Goal: Check status: Check status

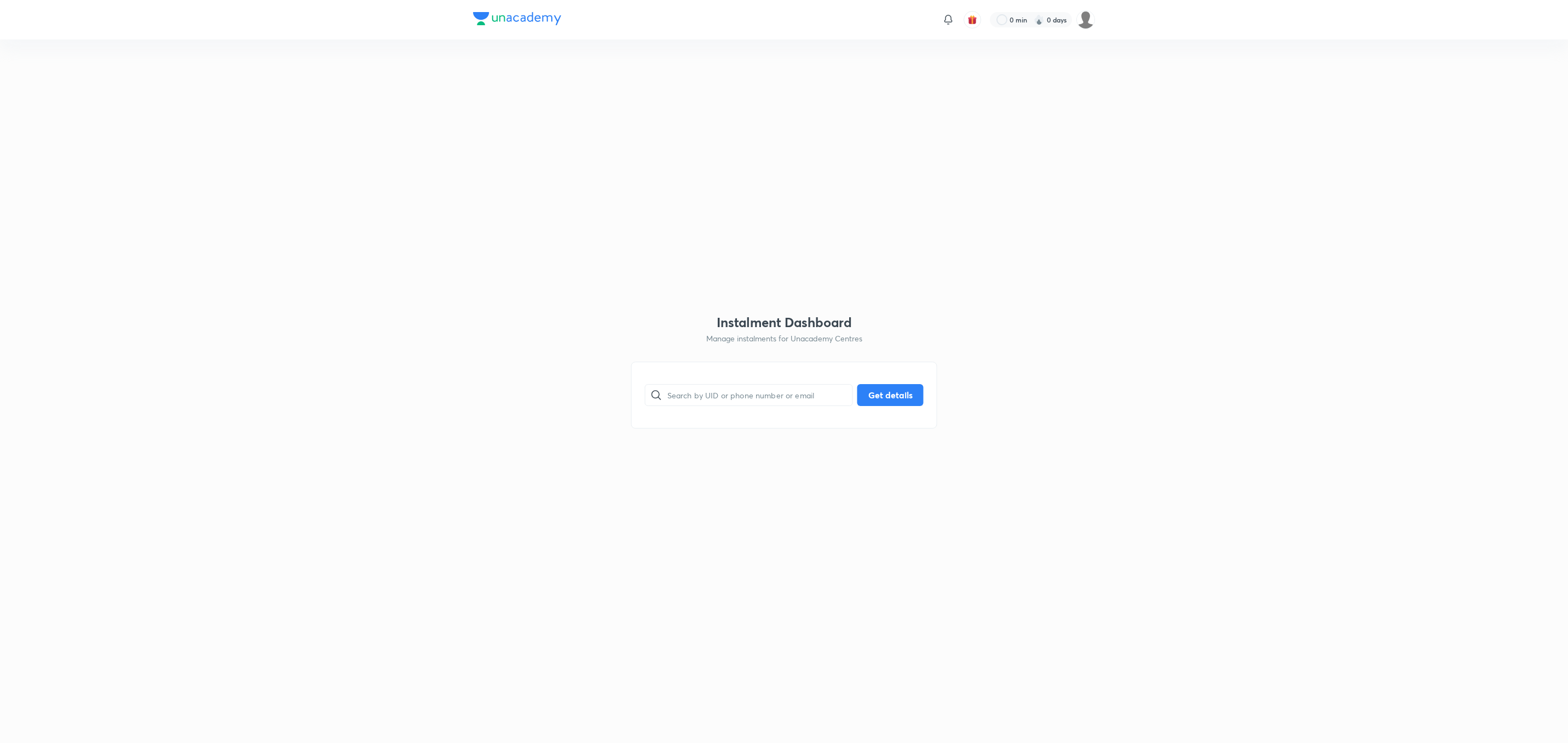
click at [753, 400] on input "text" at bounding box center [760, 394] width 185 height 28
paste input "PQKBDMU0WJ"
type input "PQKBDMU0WJ"
click at [885, 389] on button "Get details" at bounding box center [890, 394] width 66 height 22
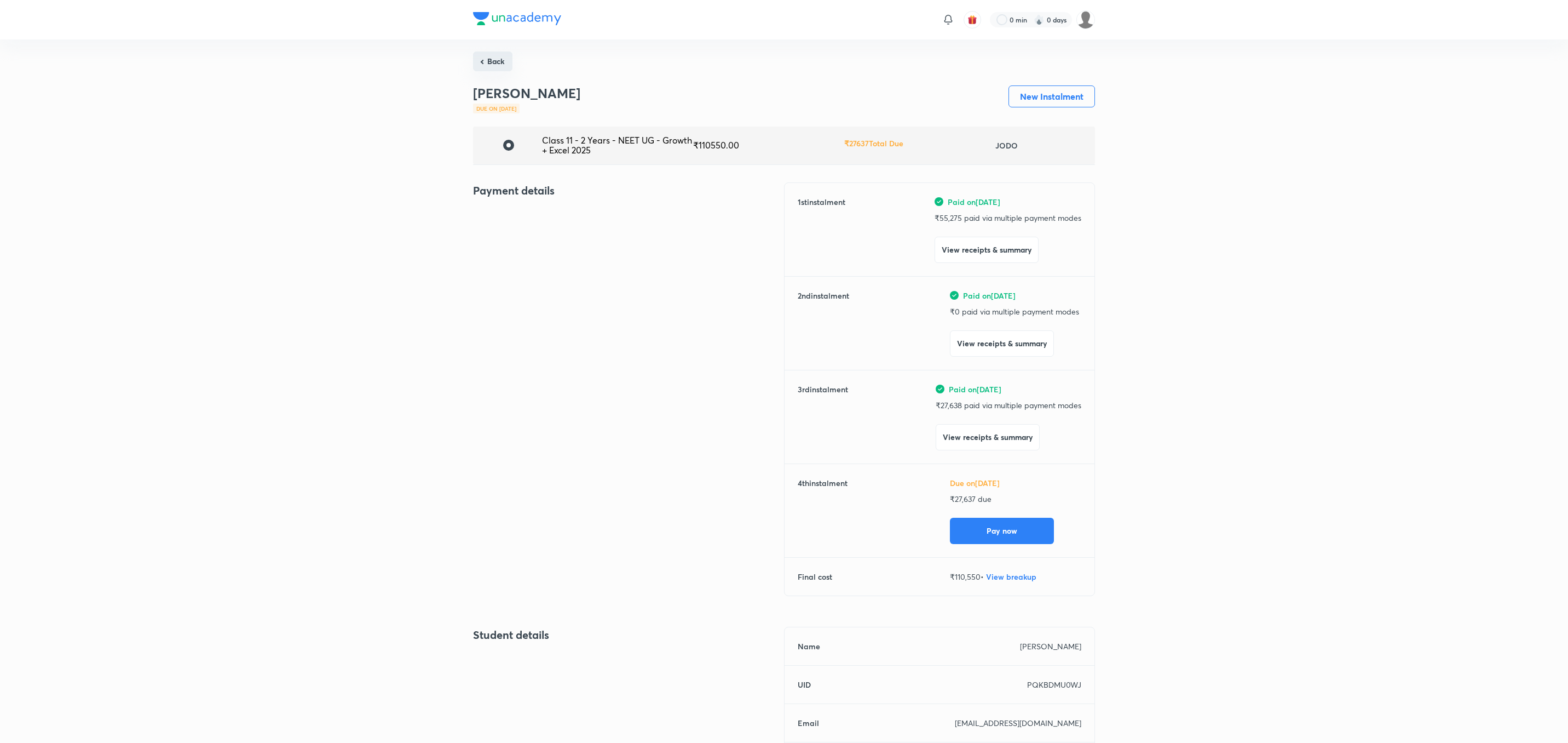
click at [489, 63] on button "Back" at bounding box center [492, 61] width 39 height 20
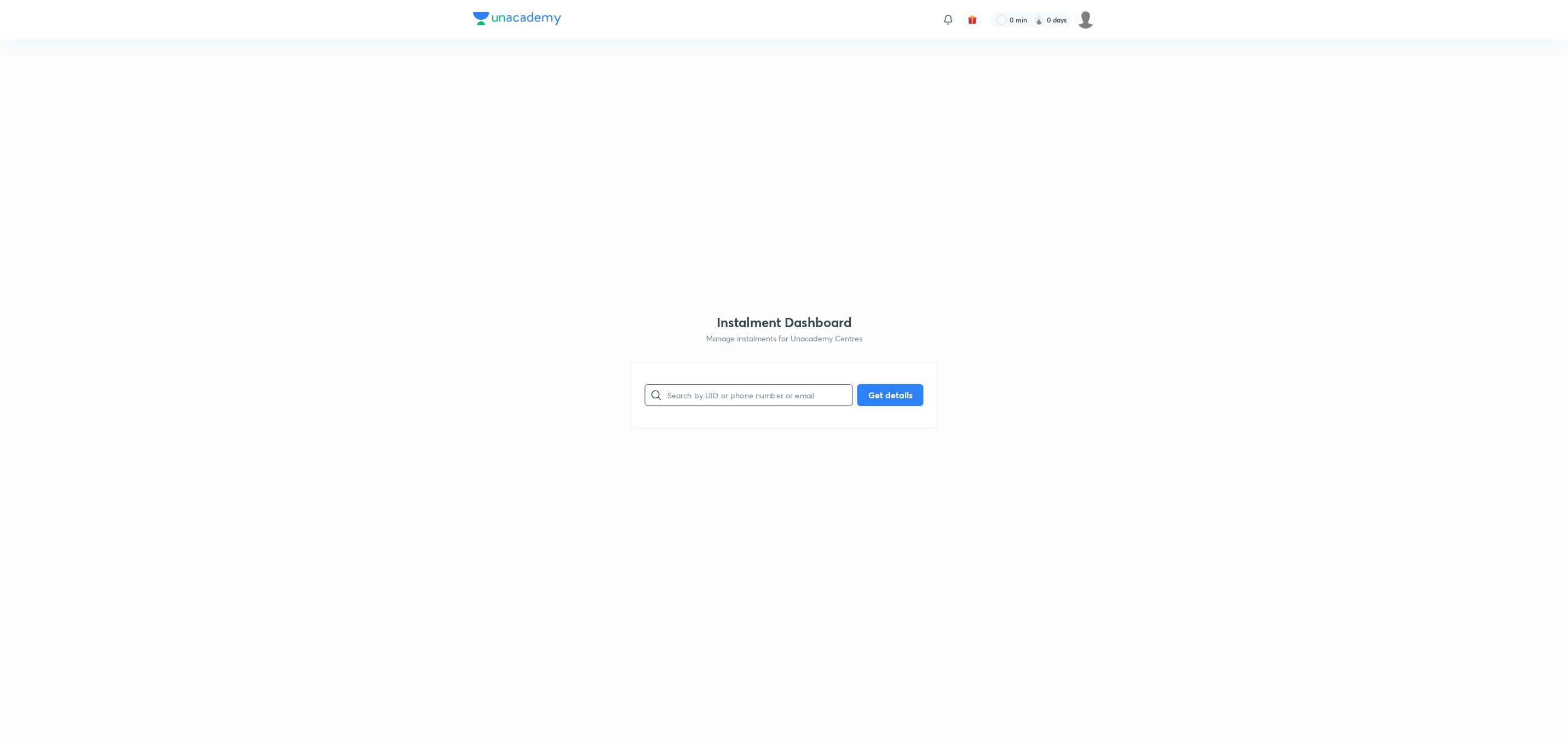
click at [714, 388] on input "text" at bounding box center [760, 394] width 185 height 28
paste input "2M8N5EFXFW"
type input "2M8N5EFXFW"
click at [900, 392] on button "Get details" at bounding box center [890, 394] width 66 height 22
